Goal: Information Seeking & Learning: Learn about a topic

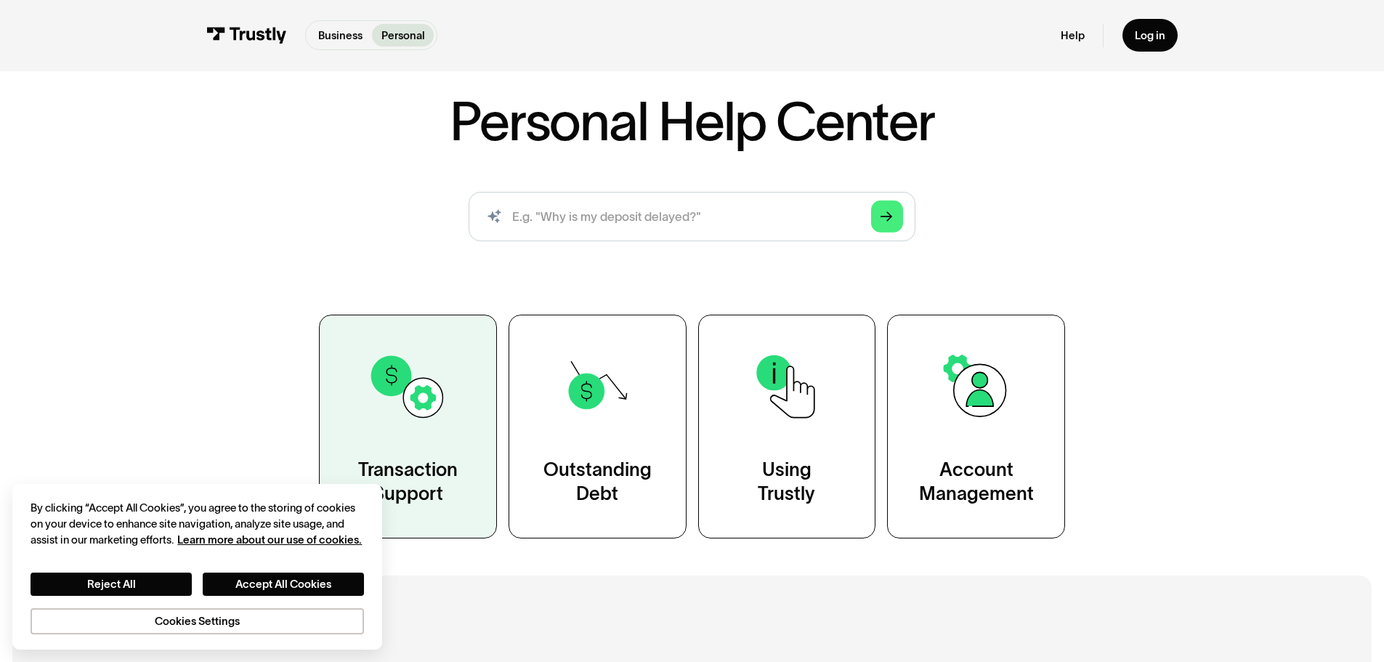
scroll to position [218, 0]
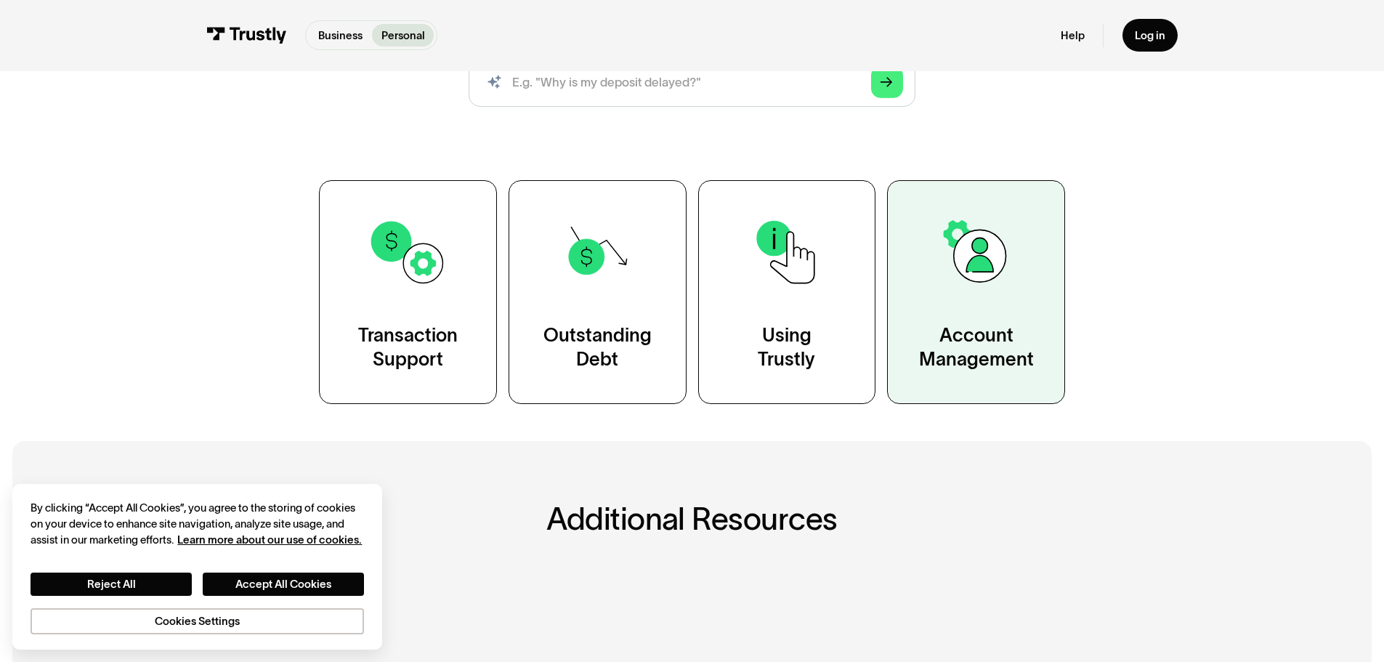
click at [994, 317] on link "Account Management" at bounding box center [976, 291] width 178 height 223
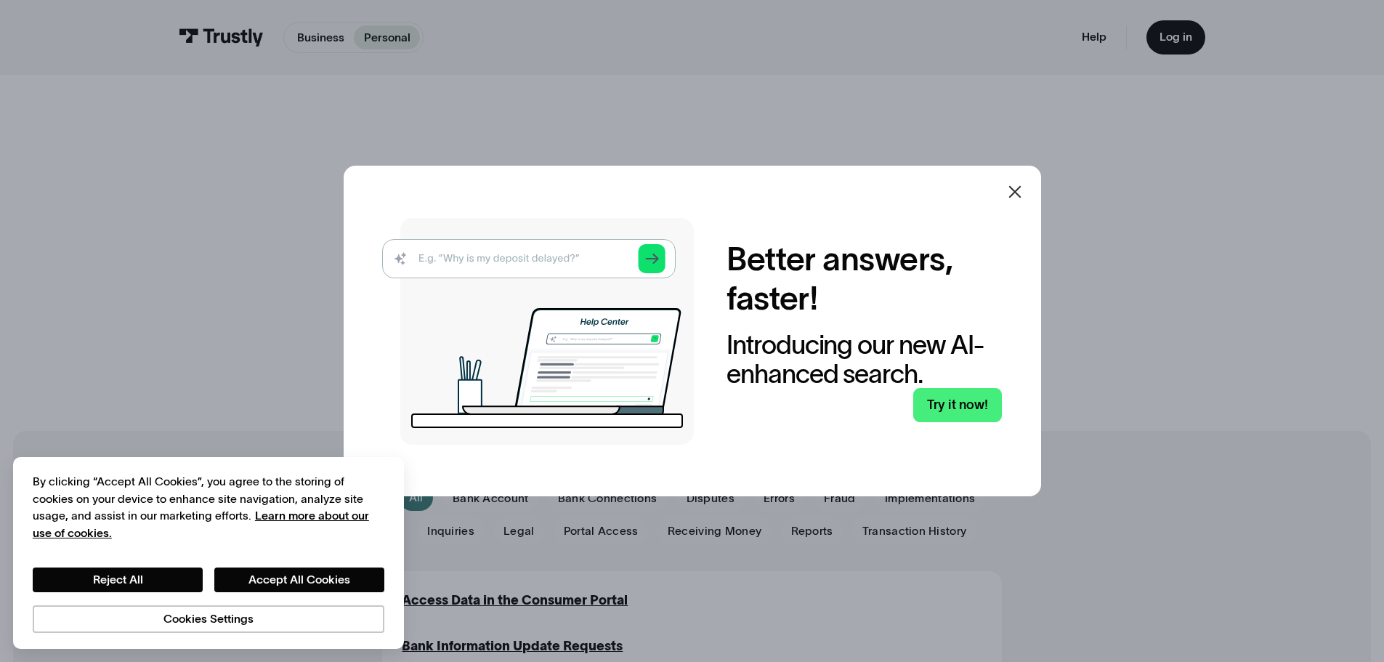
click at [1020, 192] on icon at bounding box center [1014, 191] width 12 height 12
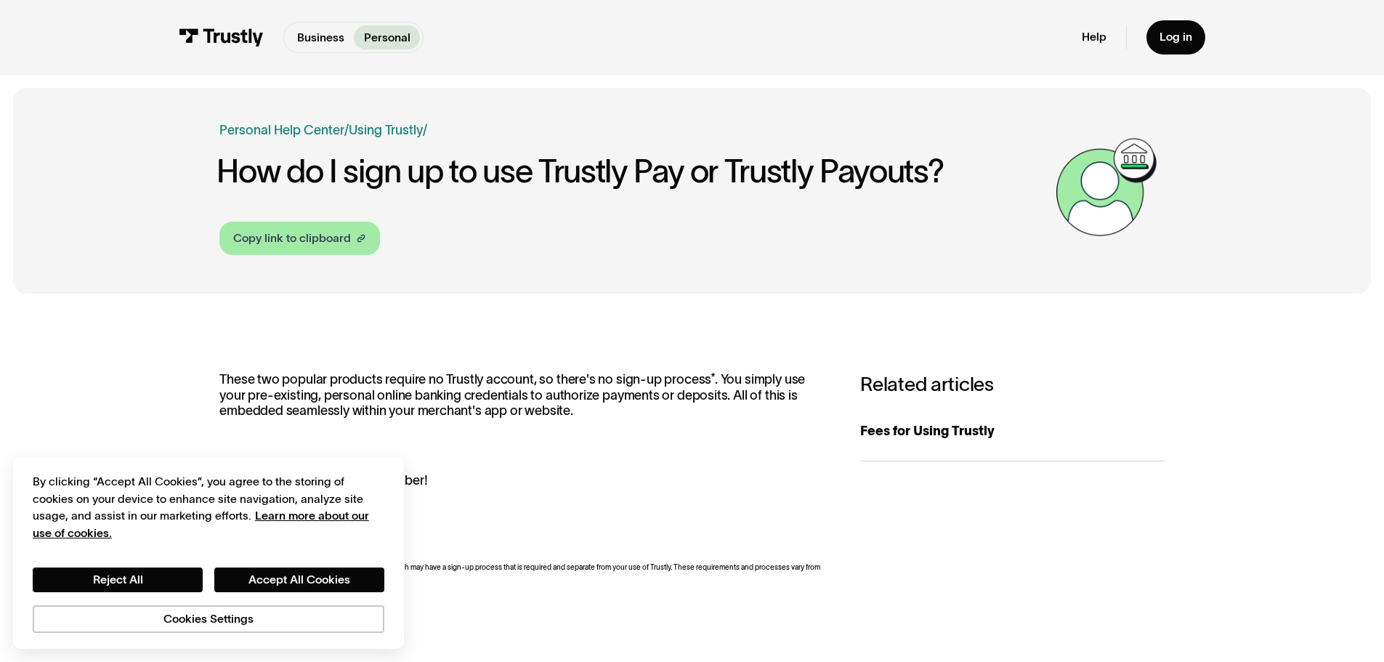
click at [280, 235] on div "Copy link to clipboard" at bounding box center [292, 238] width 118 height 17
click at [1105, 184] on img at bounding box center [1106, 187] width 116 height 116
click at [0, 119] on div "Business Help Center Personal Help Center / Personal Business Using Trustly / H…" at bounding box center [692, 581] width 1384 height 987
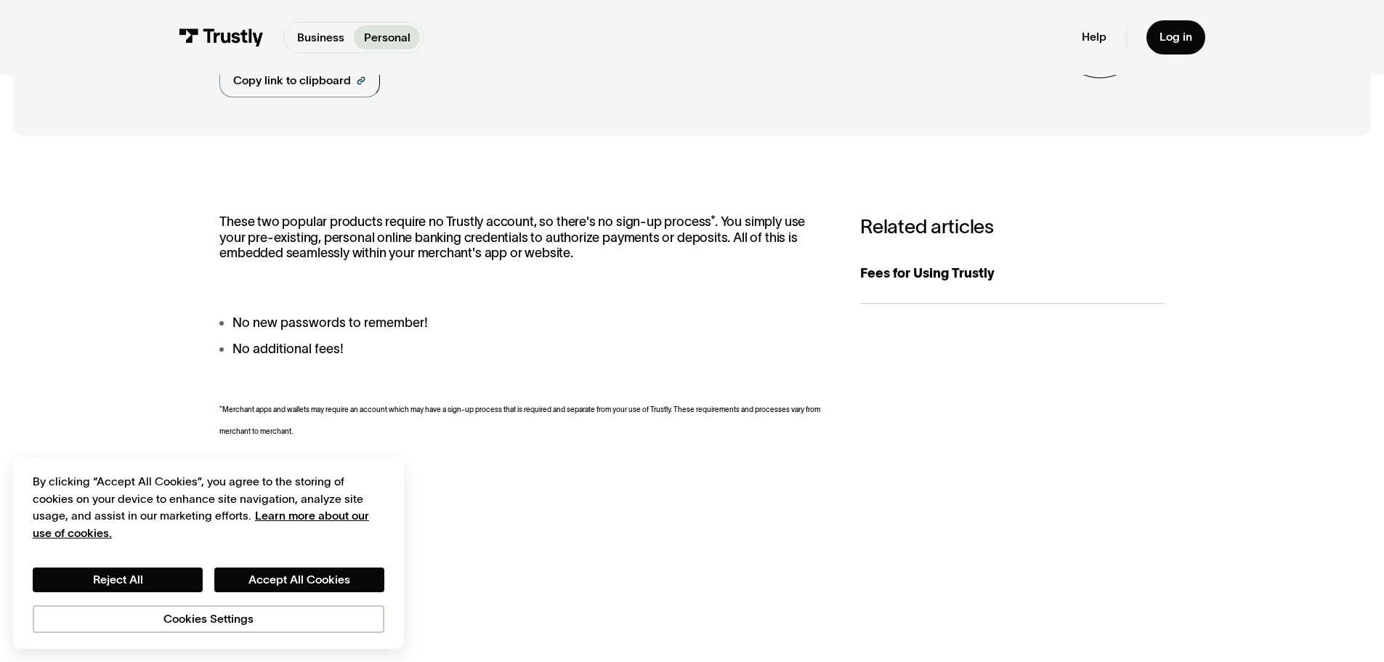
scroll to position [145, 0]
